Goal: Task Accomplishment & Management: Use online tool/utility

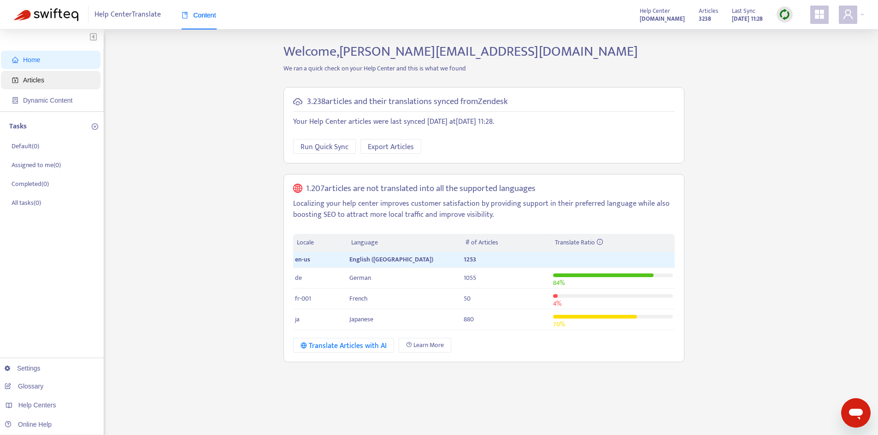
click at [43, 80] on span "Articles" at bounding box center [33, 79] width 21 height 7
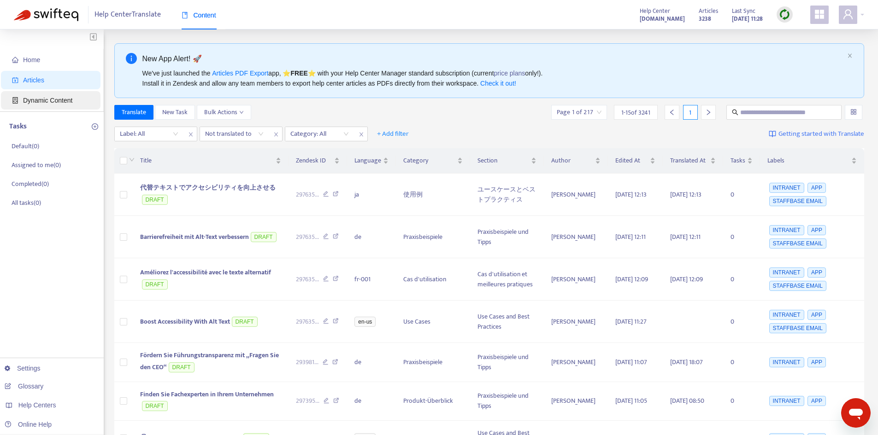
click at [59, 103] on span "Dynamic Content" at bounding box center [47, 100] width 49 height 7
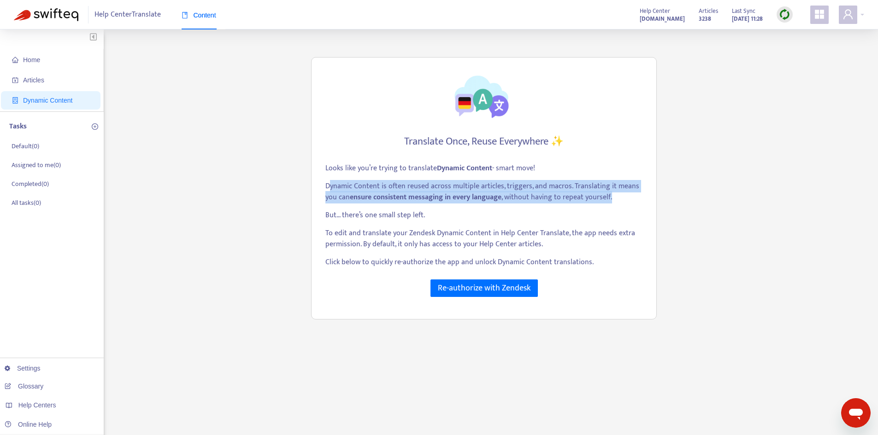
drag, startPoint x: 329, startPoint y: 187, endPoint x: 616, endPoint y: 196, distance: 286.7
click at [616, 196] on p "Dynamic Content is often reused across multiple articles, triggers, and macros.…" at bounding box center [483, 192] width 317 height 22
click at [615, 195] on p "Dynamic Content is often reused across multiple articles, triggers, and macros.…" at bounding box center [483, 192] width 317 height 22
drag, startPoint x: 606, startPoint y: 194, endPoint x: 279, endPoint y: 182, distance: 326.9
click at [279, 182] on div "Home Articles Dynamic Content Tasks Default ( 0 ) Assigned to me ( 0 ) Complete…" at bounding box center [439, 312] width 850 height 539
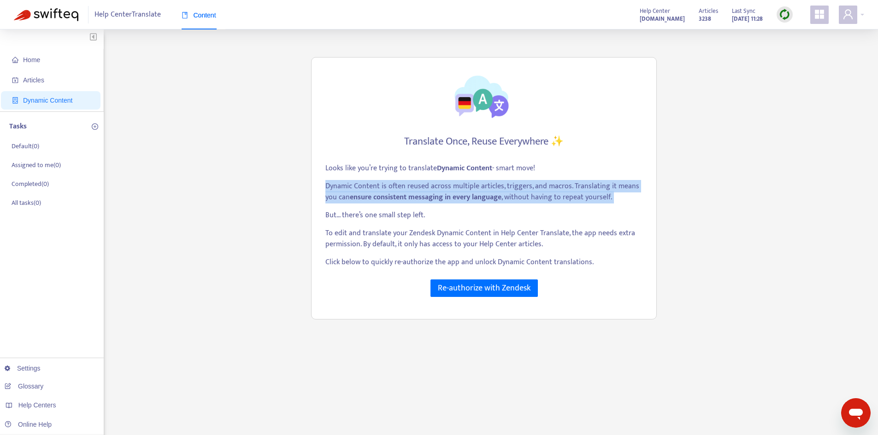
click at [431, 184] on p "Dynamic Content is often reused across multiple articles, triggers, and macros.…" at bounding box center [483, 192] width 317 height 22
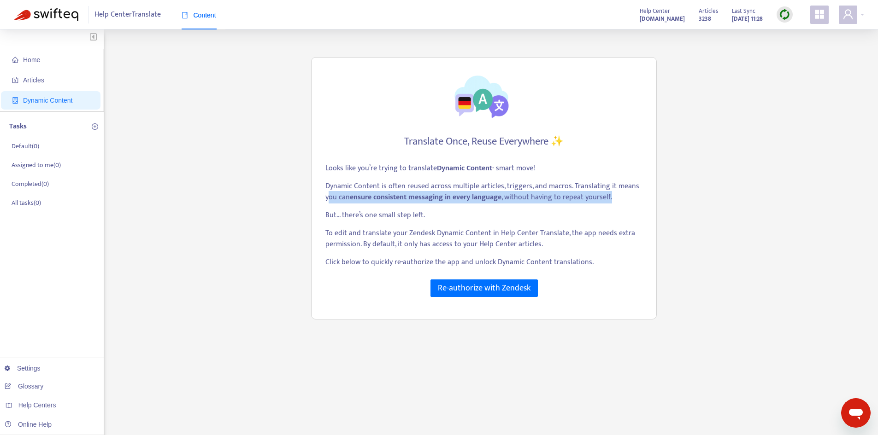
drag, startPoint x: 361, startPoint y: 194, endPoint x: 638, endPoint y: 194, distance: 276.5
click at [638, 194] on p "Dynamic Content is often reused across multiple articles, triggers, and macros.…" at bounding box center [483, 192] width 317 height 22
click at [637, 194] on p "Dynamic Content is often reused across multiple articles, triggers, and macros.…" at bounding box center [483, 192] width 317 height 22
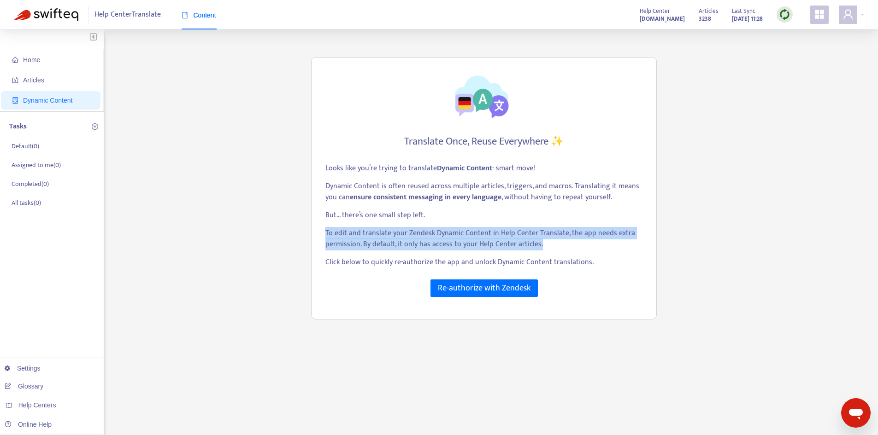
drag, startPoint x: 324, startPoint y: 233, endPoint x: 648, endPoint y: 247, distance: 324.3
click at [649, 248] on div "Translate Once, Reuse Everywhere ✨ Looks like you’re trying to translate Dynami…" at bounding box center [484, 188] width 346 height 263
click at [648, 247] on div "Translate Once, Reuse Everywhere ✨ Looks like you’re trying to translate Dynami…" at bounding box center [484, 188] width 346 height 263
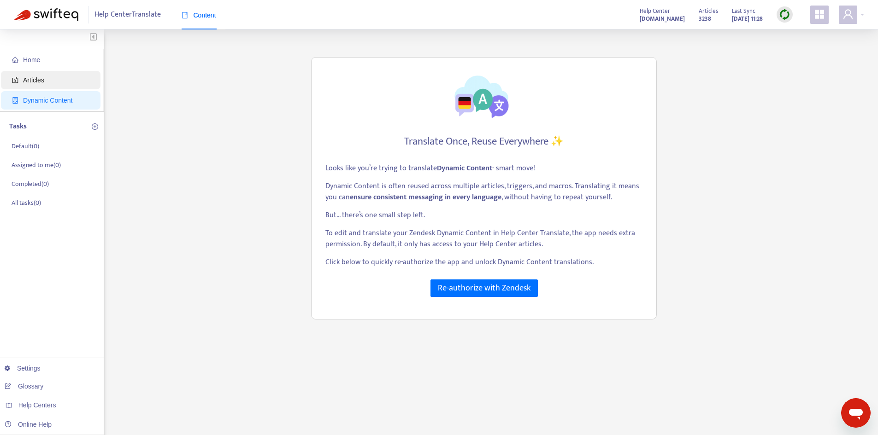
click at [48, 82] on span "Articles" at bounding box center [52, 80] width 81 height 18
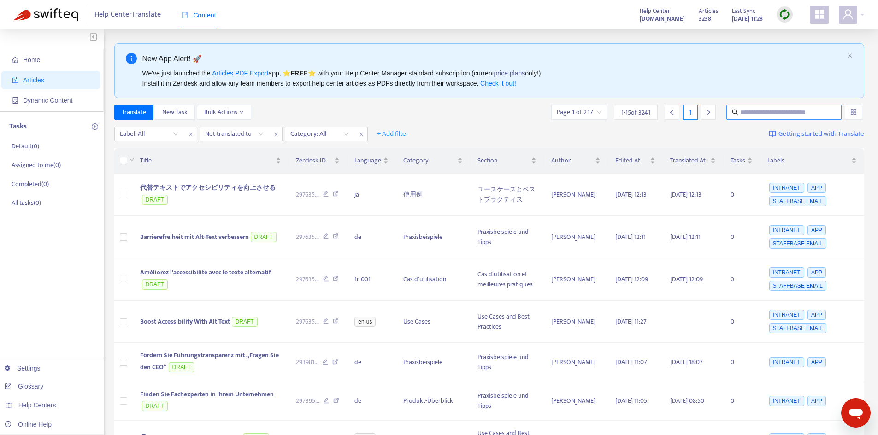
click at [745, 112] on input "text" at bounding box center [784, 112] width 88 height 10
type input "***"
type input "**********"
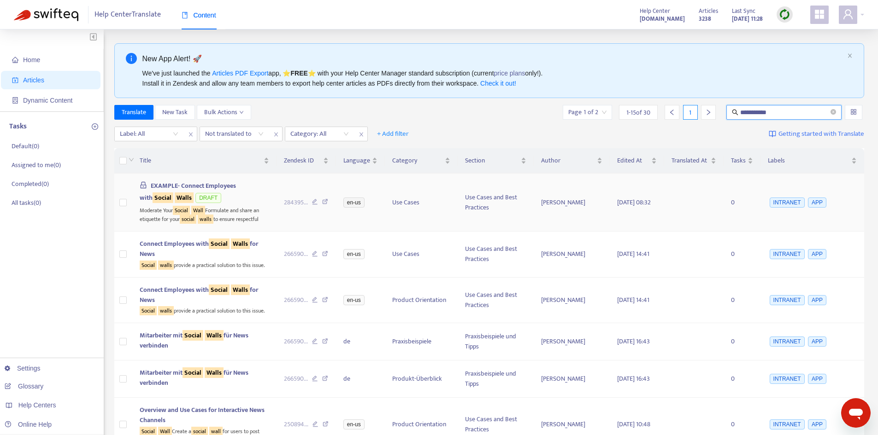
click at [200, 188] on span "EXAMPLE- Connect Employees with Social Walls" at bounding box center [188, 192] width 96 height 23
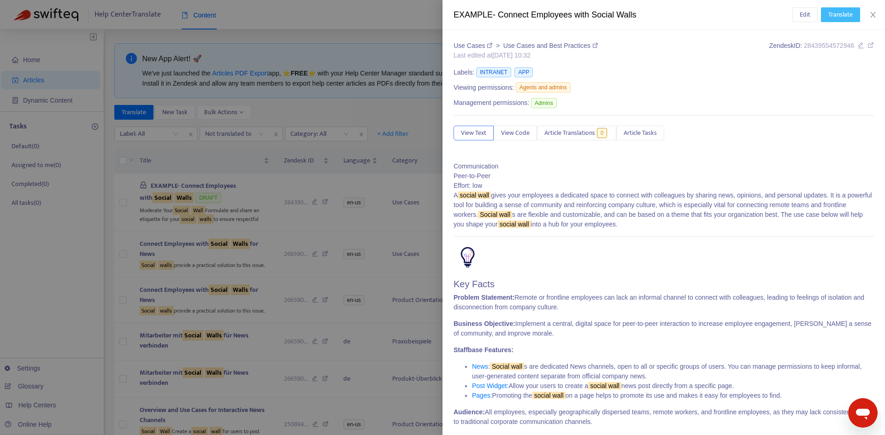
click at [832, 19] on span "Translate" at bounding box center [840, 15] width 24 height 10
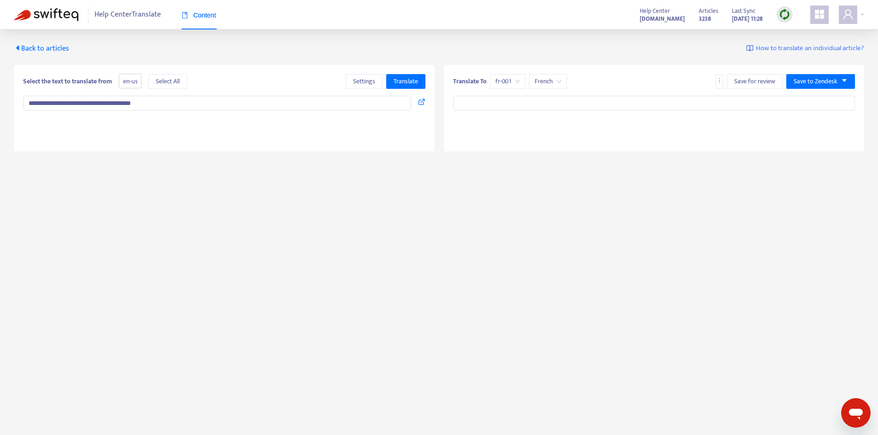
type textarea "**********"
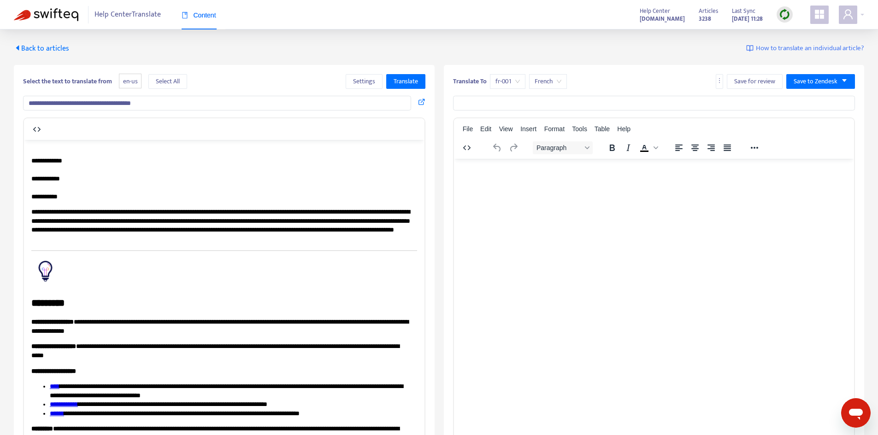
click at [35, 44] on span "Back to articles" at bounding box center [41, 48] width 55 height 12
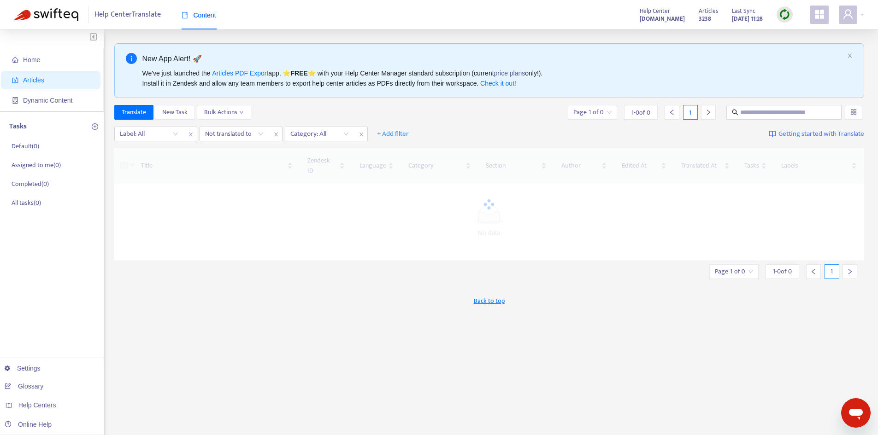
click at [777, 14] on div at bounding box center [784, 14] width 16 height 16
click at [792, 37] on link "Quick Sync" at bounding box center [803, 33] width 39 height 11
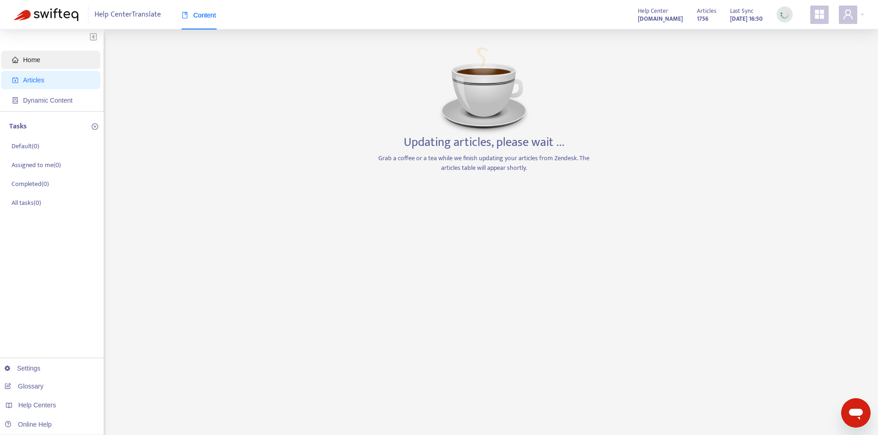
click at [23, 61] on span "Home" at bounding box center [31, 59] width 17 height 7
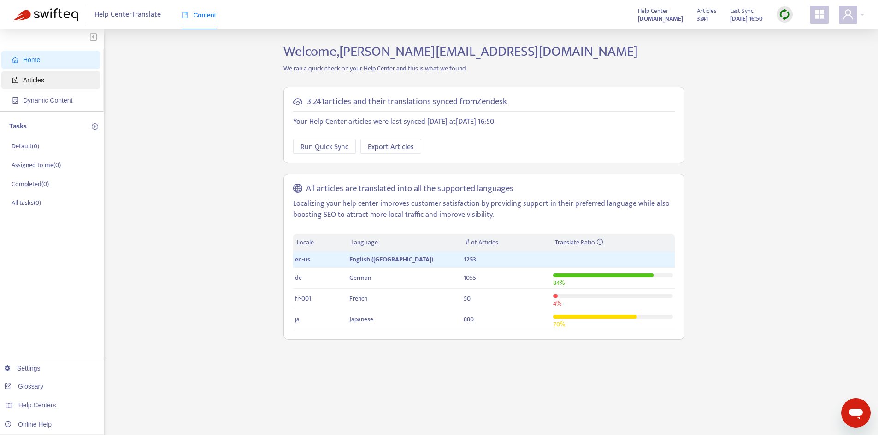
click at [45, 86] on span "Articles" at bounding box center [52, 80] width 81 height 18
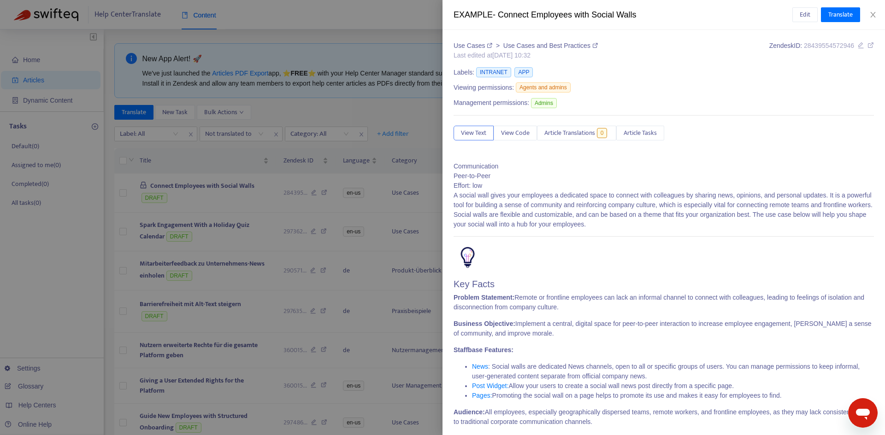
type input "**********"
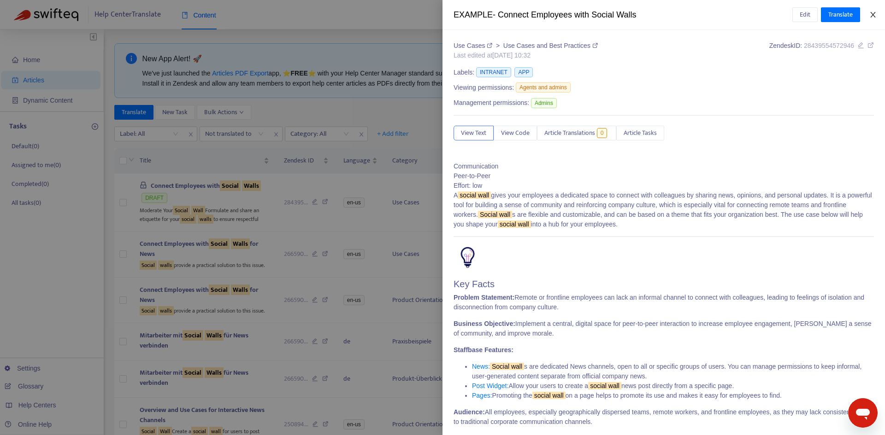
click at [873, 17] on icon "close" at bounding box center [872, 14] width 7 height 7
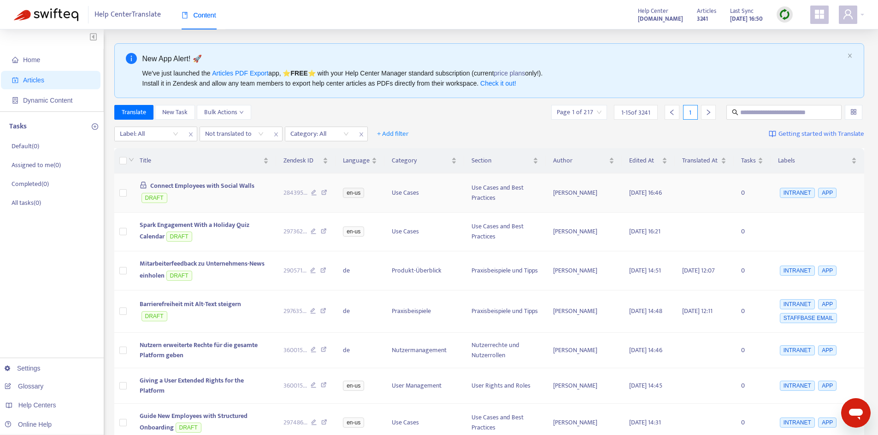
click at [142, 188] on icon "lock" at bounding box center [143, 185] width 6 height 6
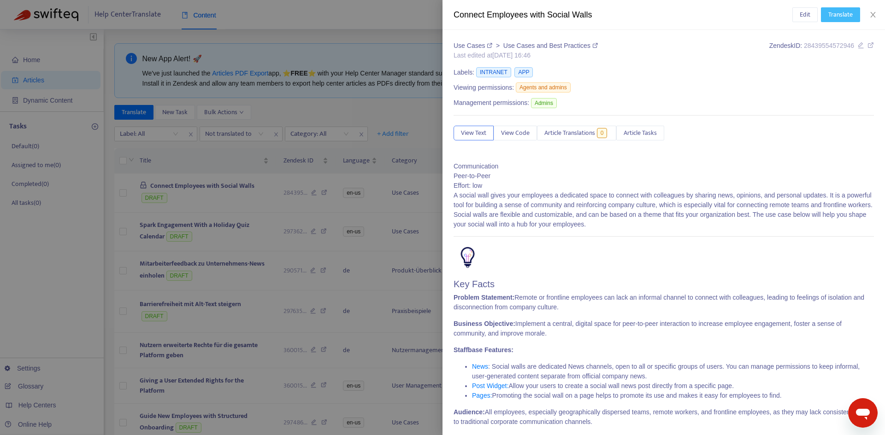
click at [841, 15] on span "Translate" at bounding box center [840, 15] width 24 height 10
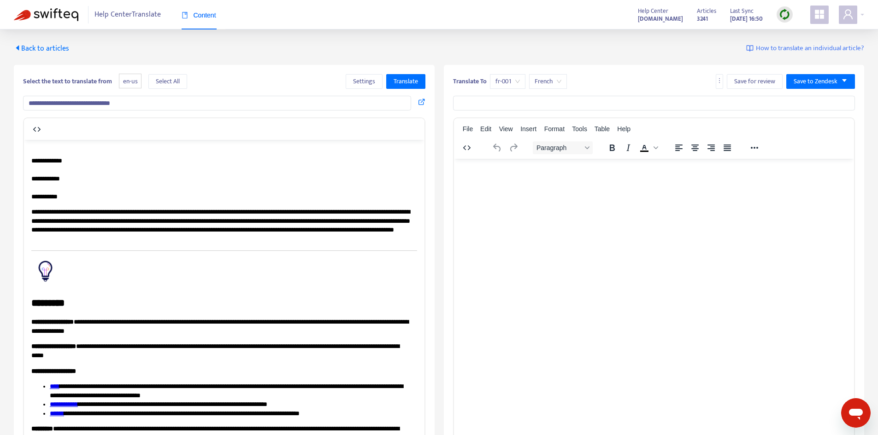
click at [50, 49] on span "Back to articles" at bounding box center [41, 48] width 55 height 12
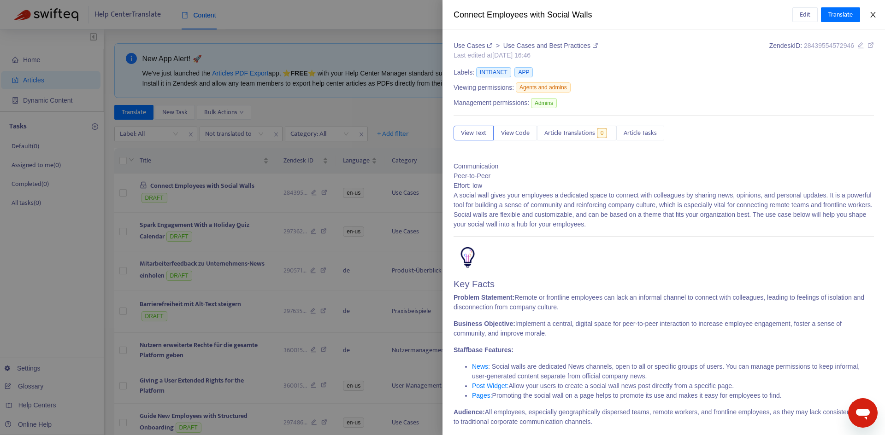
click at [876, 11] on button "Close" at bounding box center [872, 15] width 13 height 9
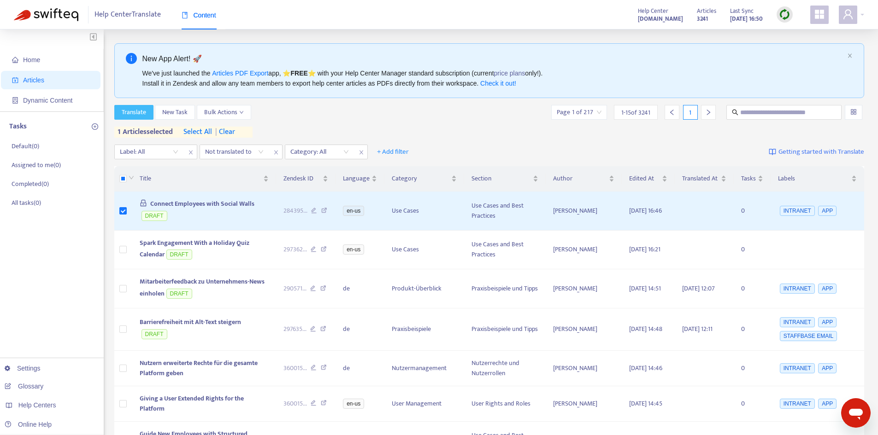
click at [147, 108] on button "Translate" at bounding box center [133, 112] width 39 height 15
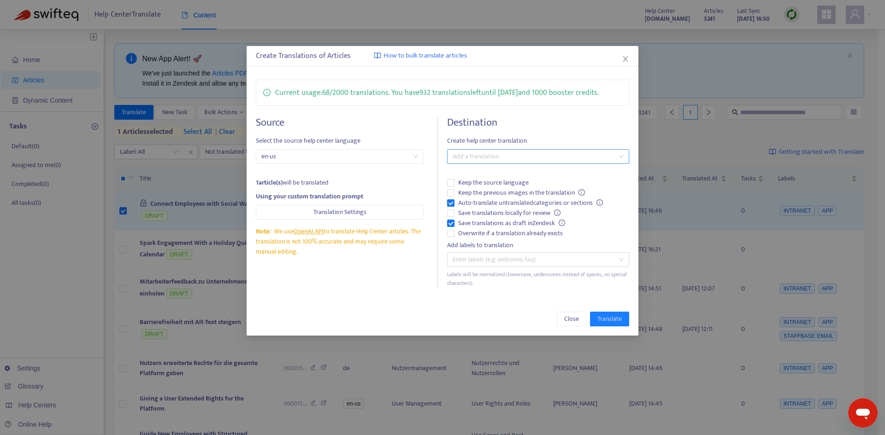
click at [497, 160] on div at bounding box center [533, 156] width 168 height 11
click at [483, 192] on div "French ( fr-001 )" at bounding box center [537, 190] width 167 height 10
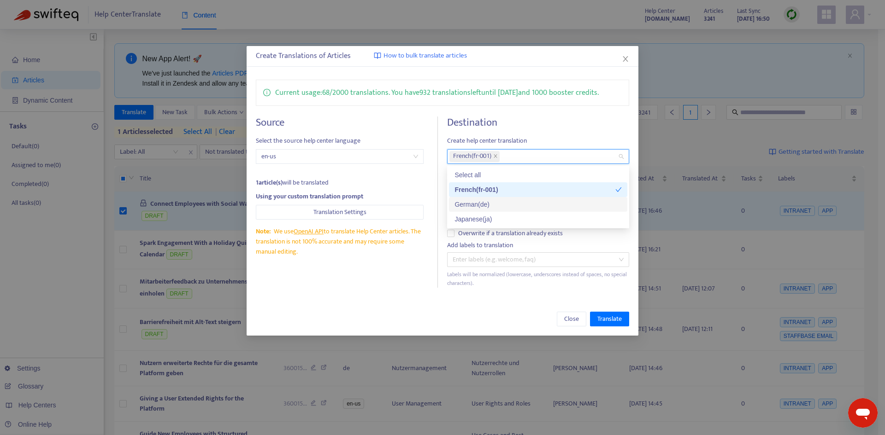
click at [483, 207] on div "German ( de )" at bounding box center [537, 205] width 167 height 10
click at [484, 218] on div "Japanese ( ja )" at bounding box center [537, 219] width 167 height 10
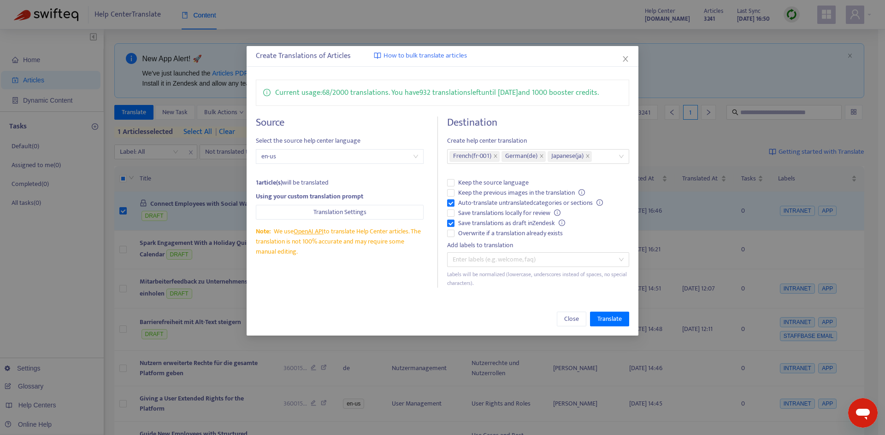
click at [566, 119] on h4 "Destination" at bounding box center [538, 123] width 182 height 12
drag, startPoint x: 620, startPoint y: 317, endPoint x: 489, endPoint y: 323, distance: 131.0
click at [494, 324] on div "Close Translate" at bounding box center [443, 319] width 374 height 15
drag, startPoint x: 615, startPoint y: 319, endPoint x: 452, endPoint y: 299, distance: 163.9
click at [452, 299] on div "Create Translations of Articles How to bulk translate articles Current usage: 6…" at bounding box center [443, 191] width 392 height 290
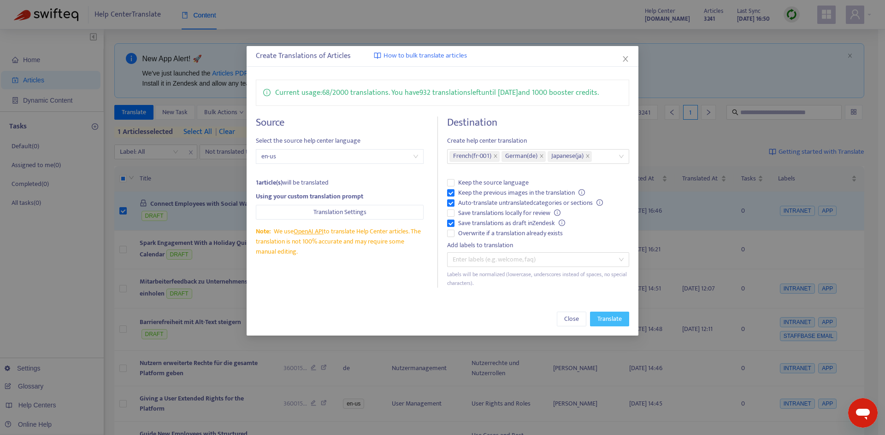
click at [610, 317] on span "Translate" at bounding box center [609, 319] width 24 height 10
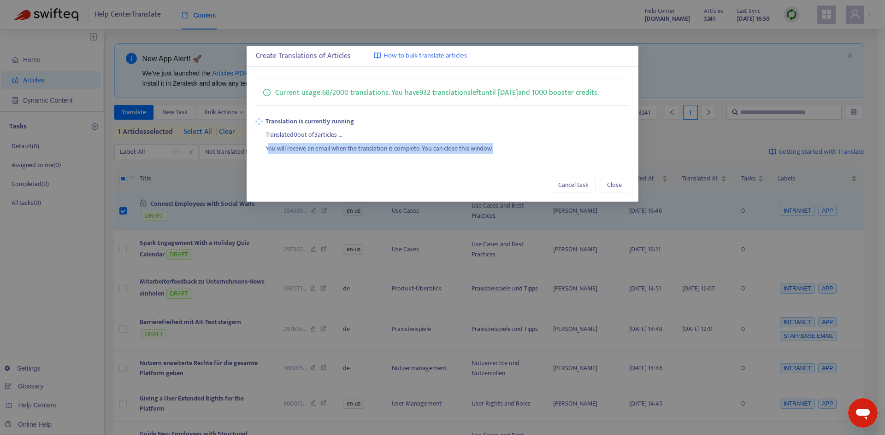
drag, startPoint x: 267, startPoint y: 150, endPoint x: 498, endPoint y: 151, distance: 230.4
click at [498, 151] on div "You will receive an email when the translation is complete. You can close this …" at bounding box center [447, 147] width 364 height 14
click at [497, 151] on div "You will receive an email when the translation is complete. You can close this …" at bounding box center [447, 147] width 364 height 14
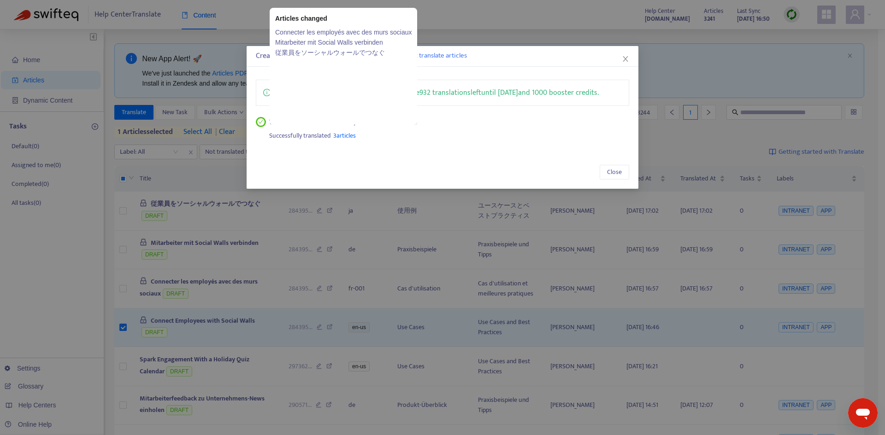
click at [336, 135] on span "3 articles" at bounding box center [344, 135] width 23 height 11
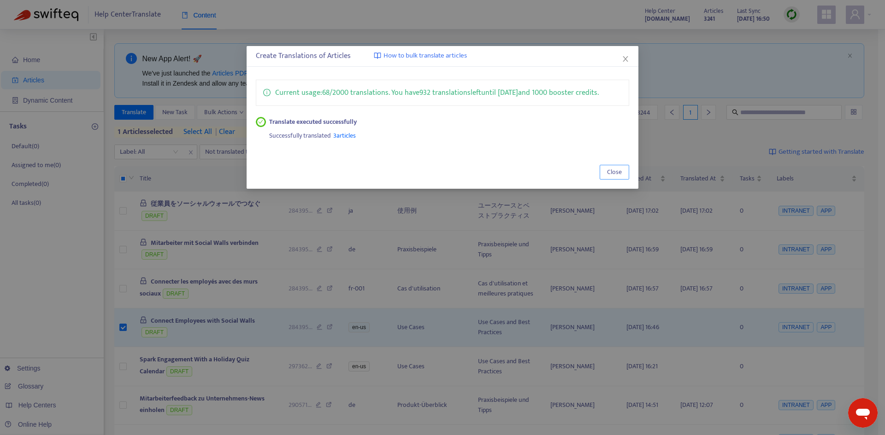
click at [621, 172] on span "Close" at bounding box center [614, 172] width 15 height 10
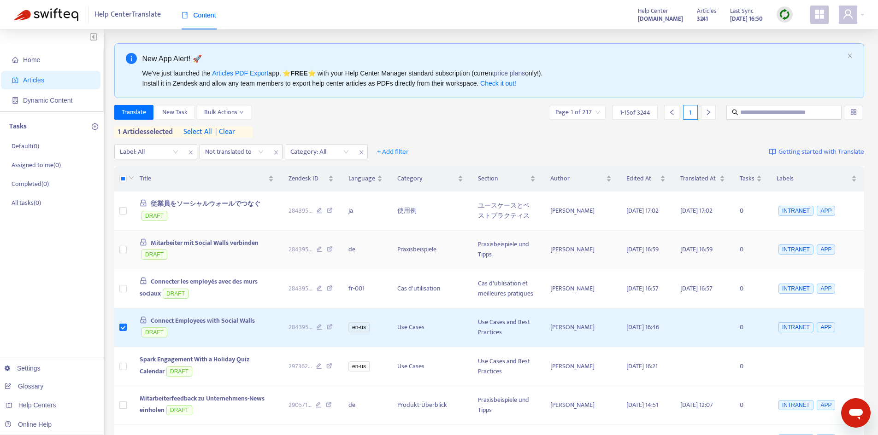
click at [191, 243] on span "Mitarbeiter mit Social Walls verbinden" at bounding box center [205, 243] width 108 height 11
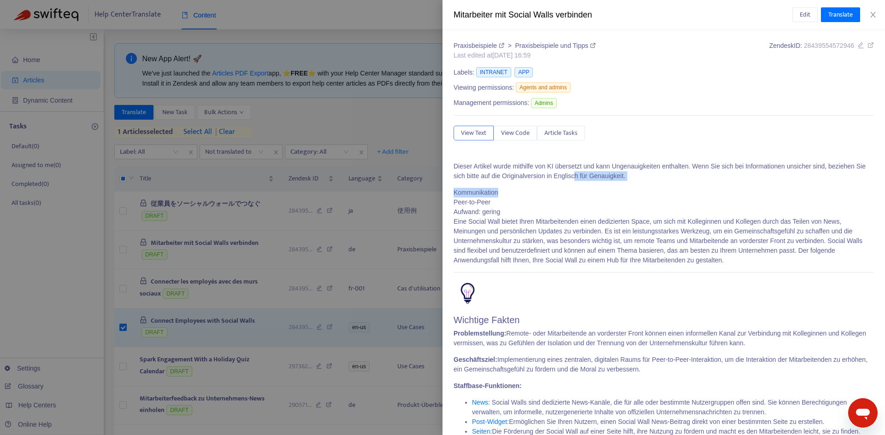
drag, startPoint x: 572, startPoint y: 172, endPoint x: 633, endPoint y: 184, distance: 62.0
drag, startPoint x: 457, startPoint y: 176, endPoint x: 593, endPoint y: 182, distance: 136.5
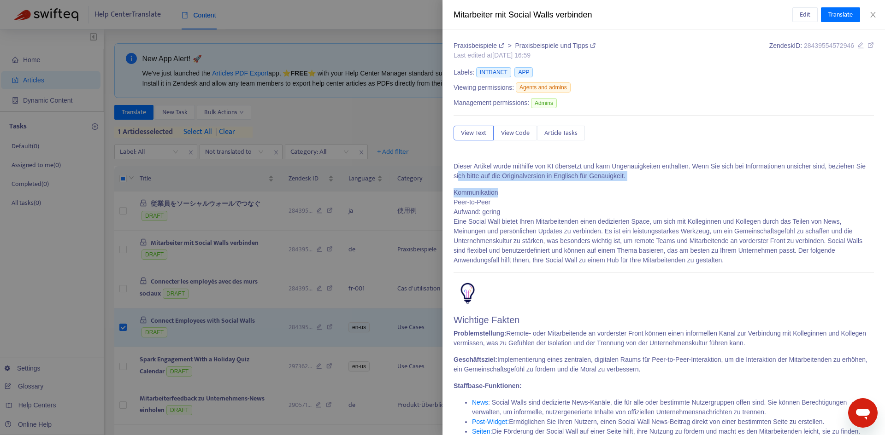
click at [802, 12] on span "Edit" at bounding box center [804, 15] width 11 height 10
